Goal: Share content

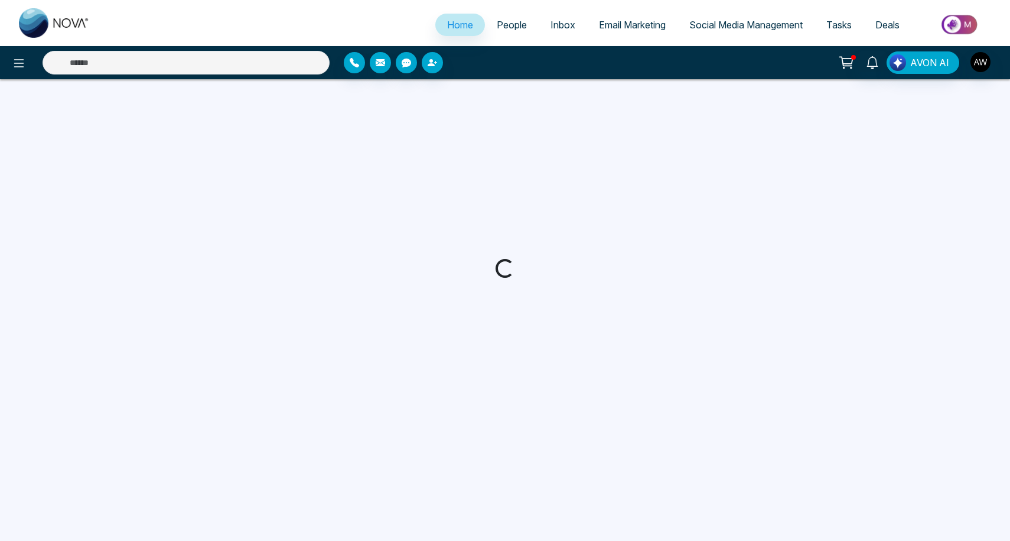
select select "*"
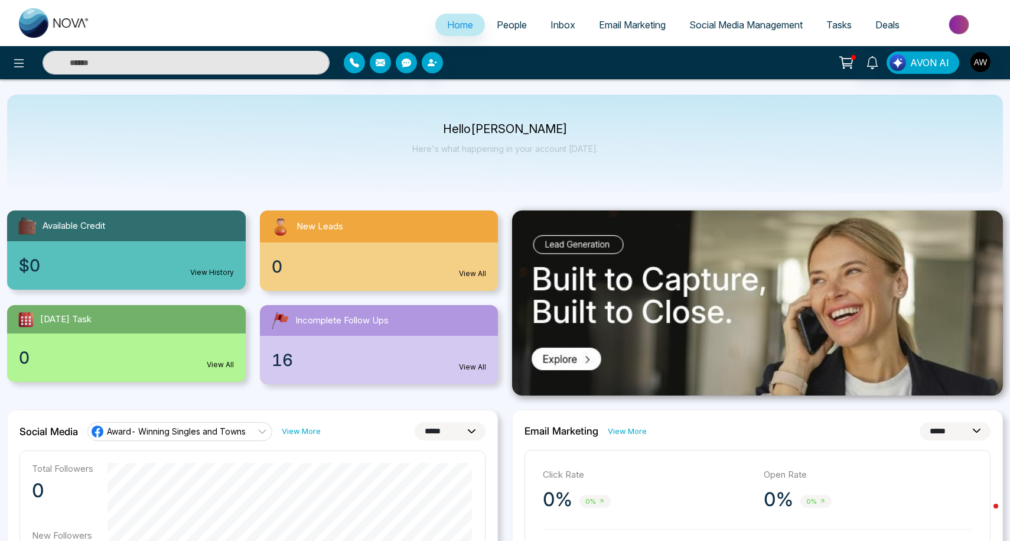
click at [727, 31] on link "Social Media Management" at bounding box center [746, 25] width 137 height 22
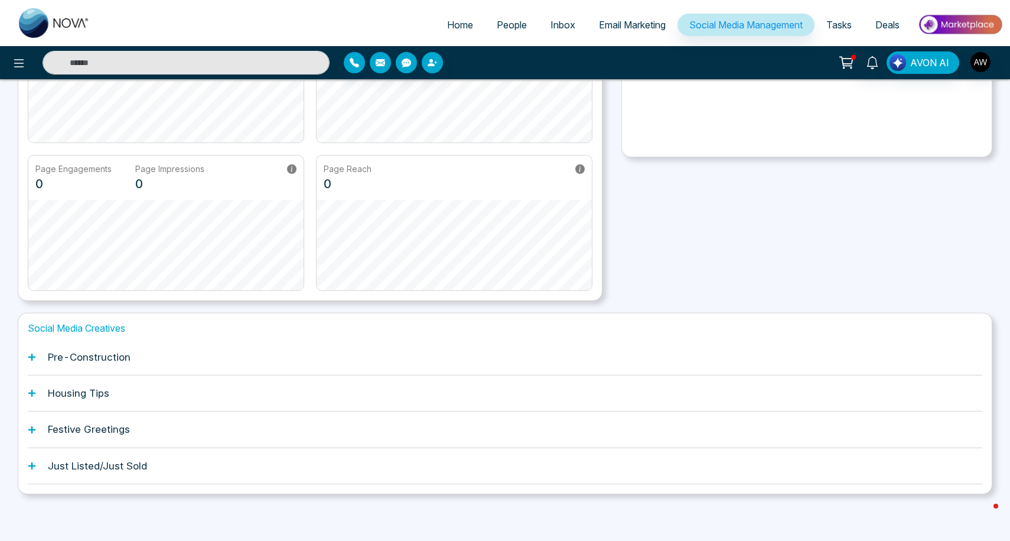
scroll to position [181, 0]
click at [48, 353] on h1 "Pre-Construction" at bounding box center [89, 358] width 83 height 12
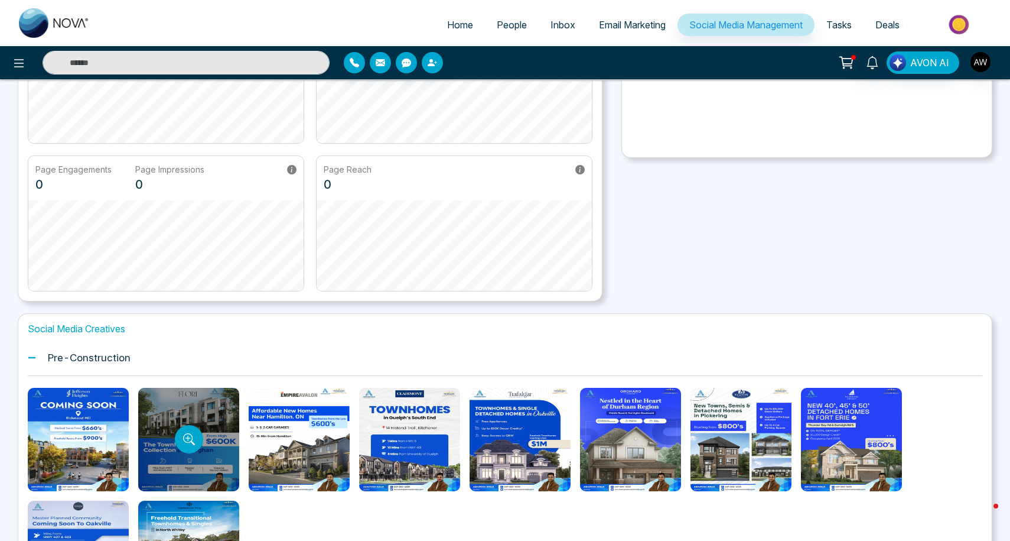
click at [207, 409] on div at bounding box center [188, 439] width 101 height 103
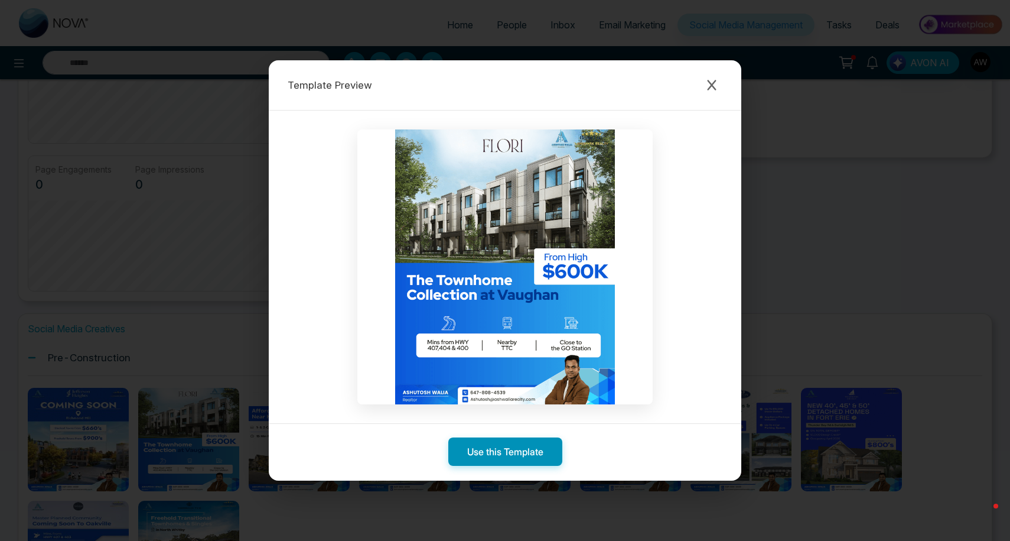
click at [482, 454] on button "Use this Template" at bounding box center [505, 451] width 114 height 28
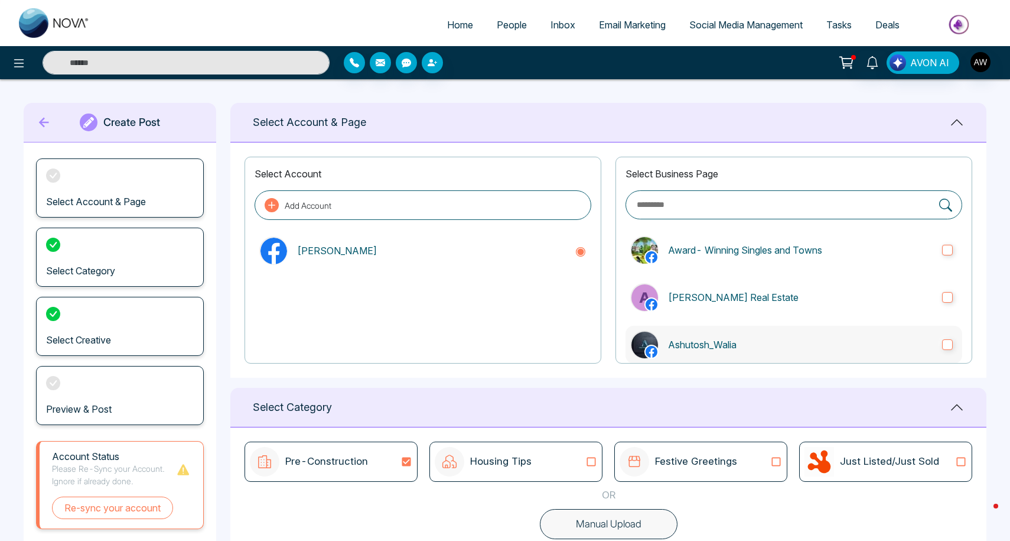
click at [668, 355] on label "Ashutosh_Walia" at bounding box center [794, 345] width 337 height 38
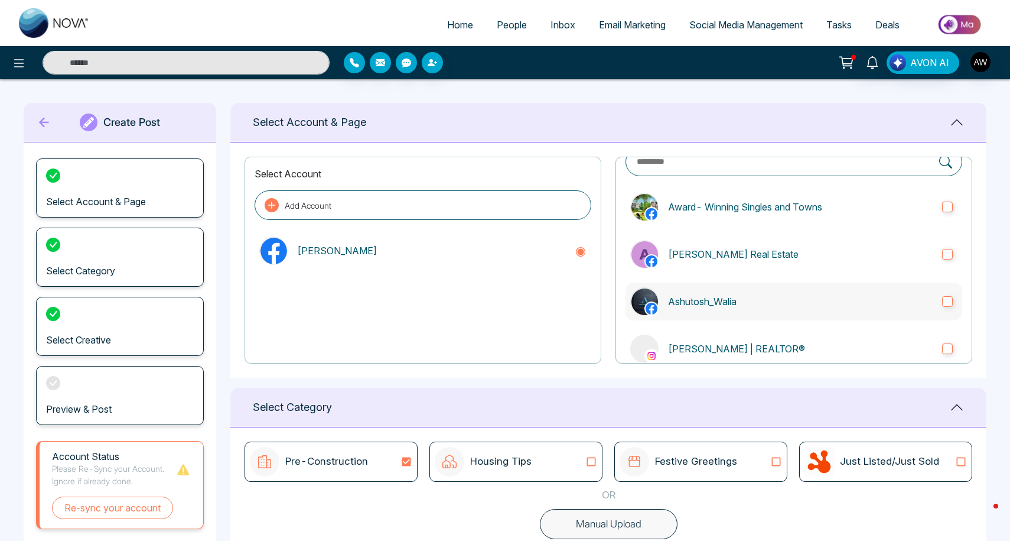
scroll to position [48, 0]
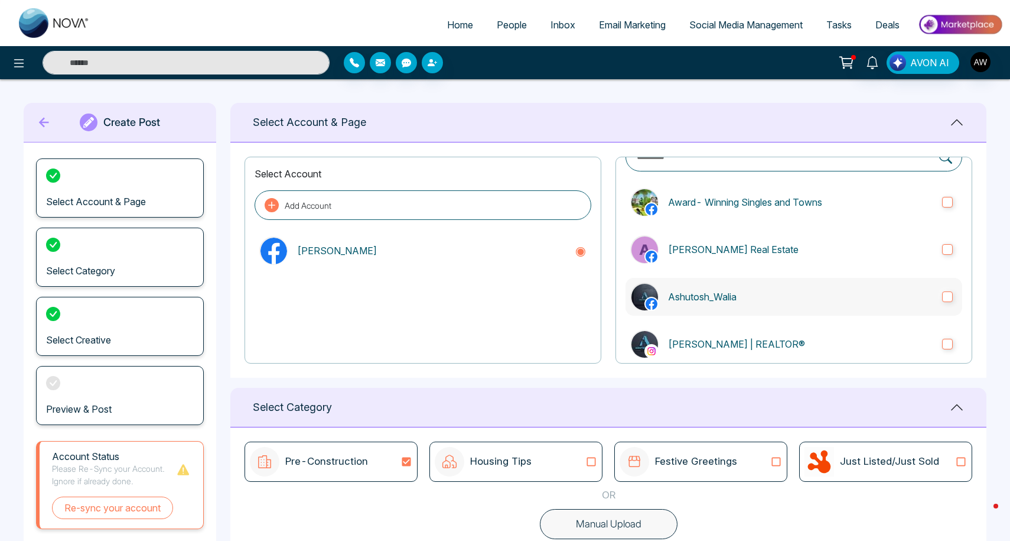
click at [668, 355] on label "[PERSON_NAME] | REALTOR®" at bounding box center [794, 344] width 337 height 38
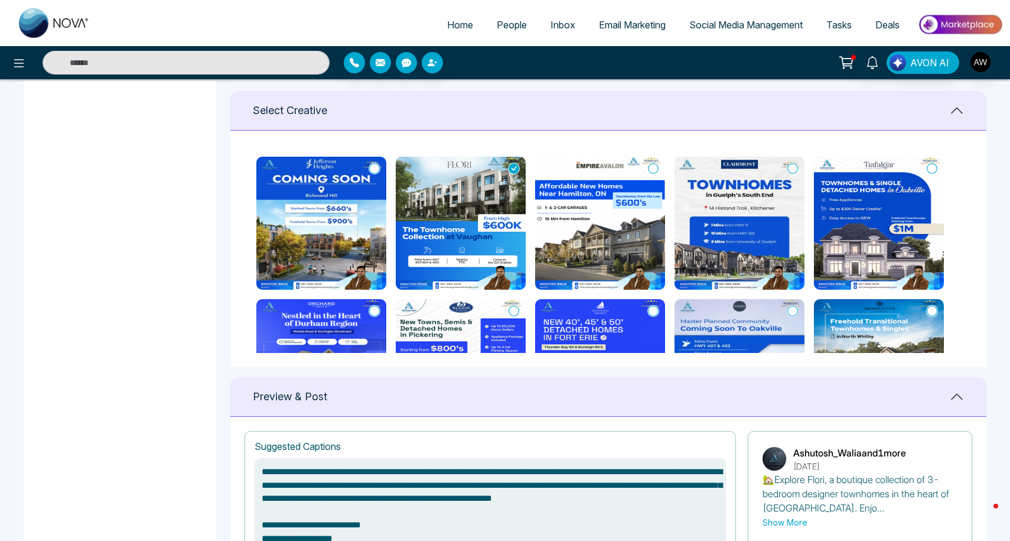
scroll to position [472, 0]
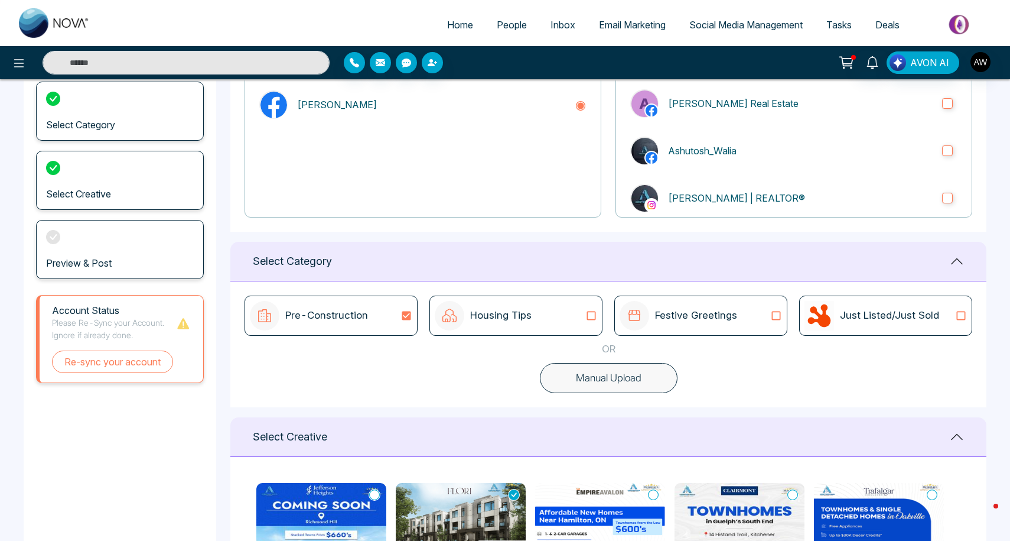
type textarea "**********"
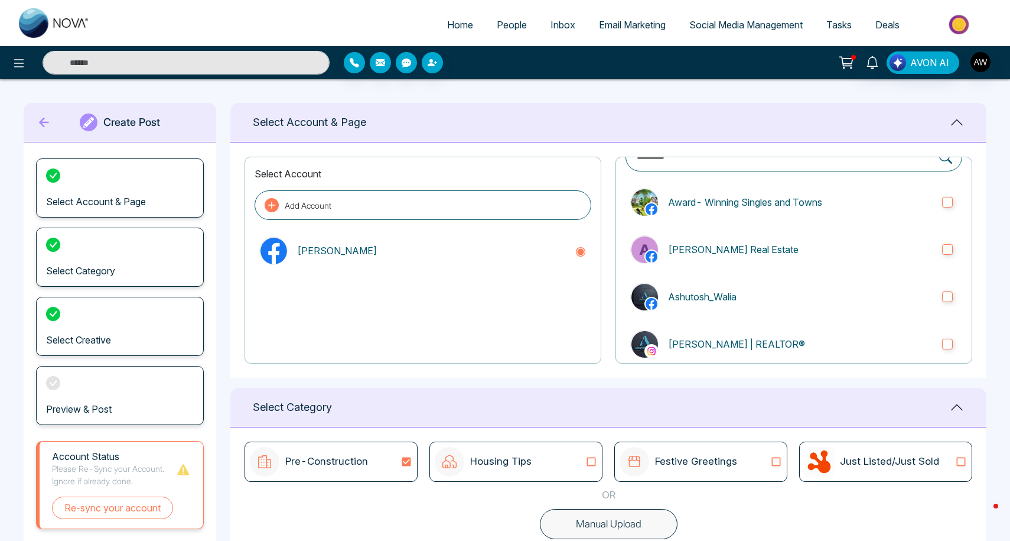
scroll to position [0, 0]
click at [42, 118] on icon at bounding box center [44, 122] width 18 height 24
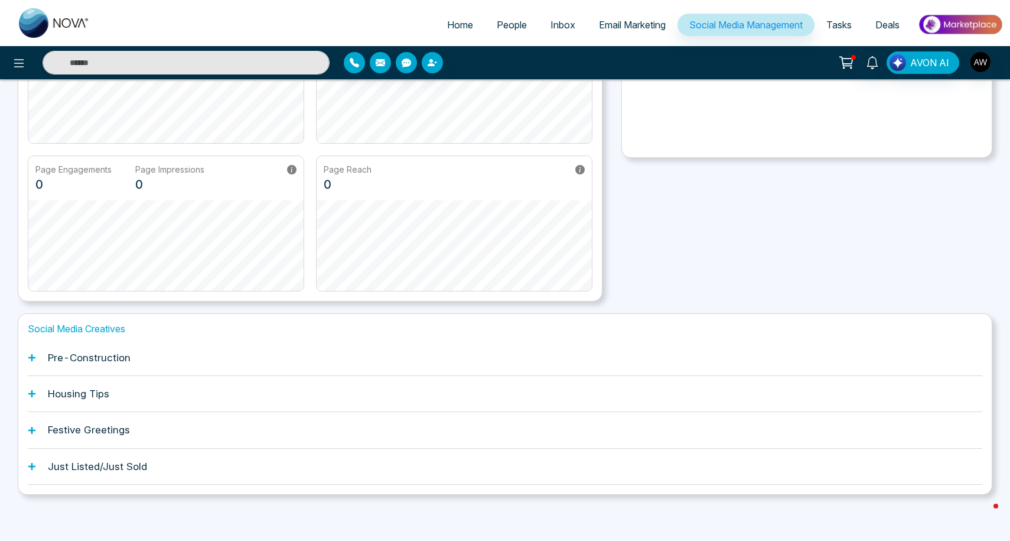
click at [57, 395] on h1 "Housing Tips" at bounding box center [78, 394] width 61 height 12
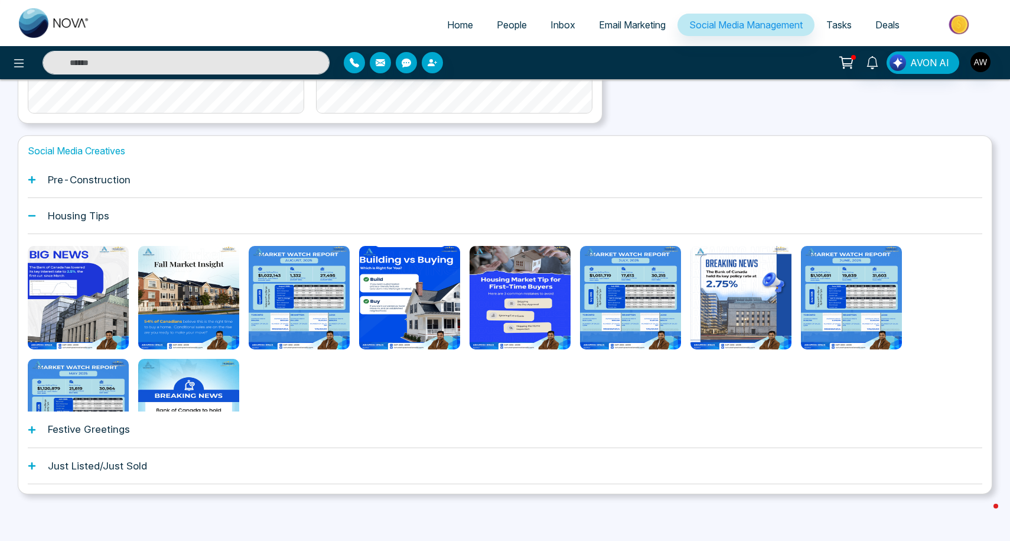
scroll to position [359, 0]
click at [41, 424] on div "Festive Greetings" at bounding box center [505, 430] width 955 height 36
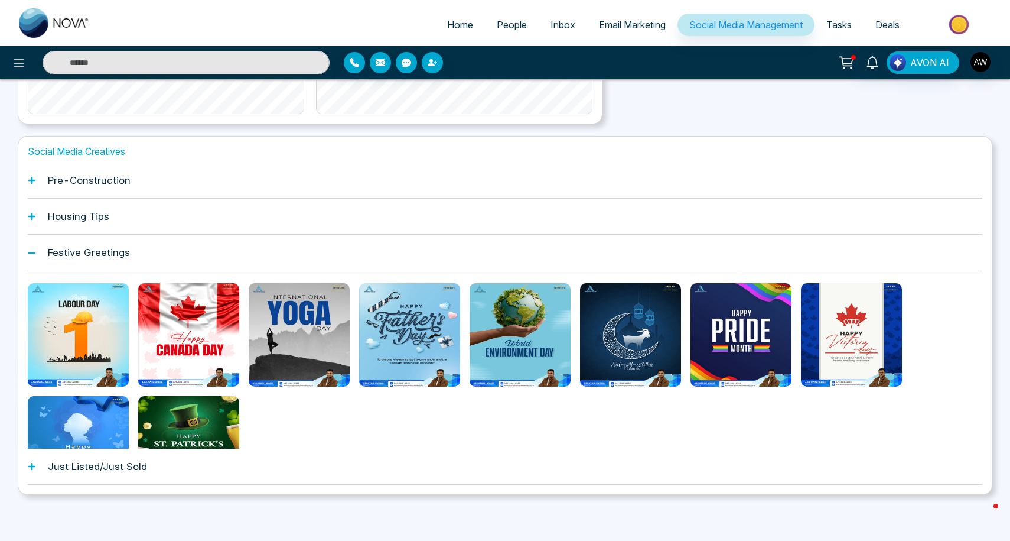
click at [43, 472] on div "Just Listed/Just Sold" at bounding box center [505, 466] width 955 height 36
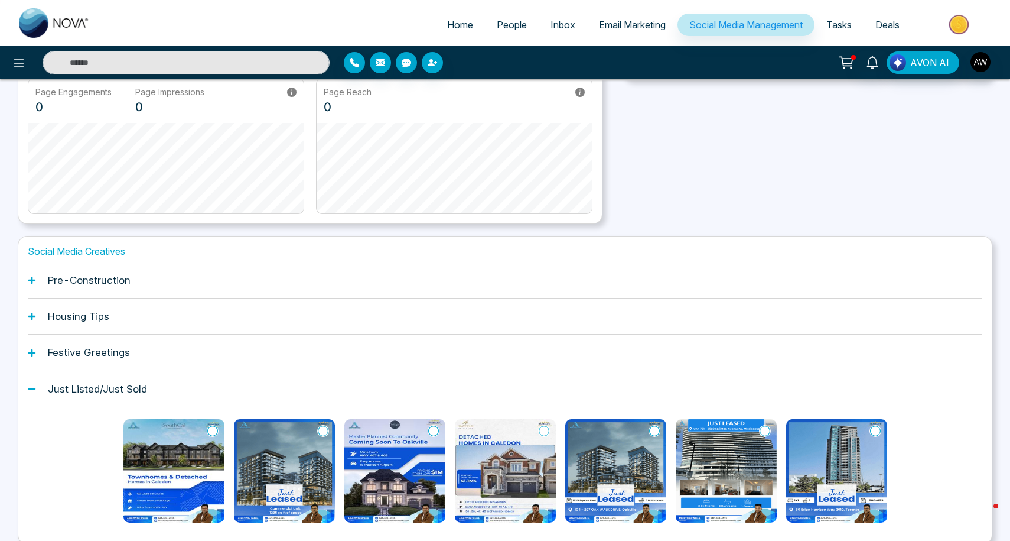
scroll to position [257, 0]
